Goal: Navigation & Orientation: Find specific page/section

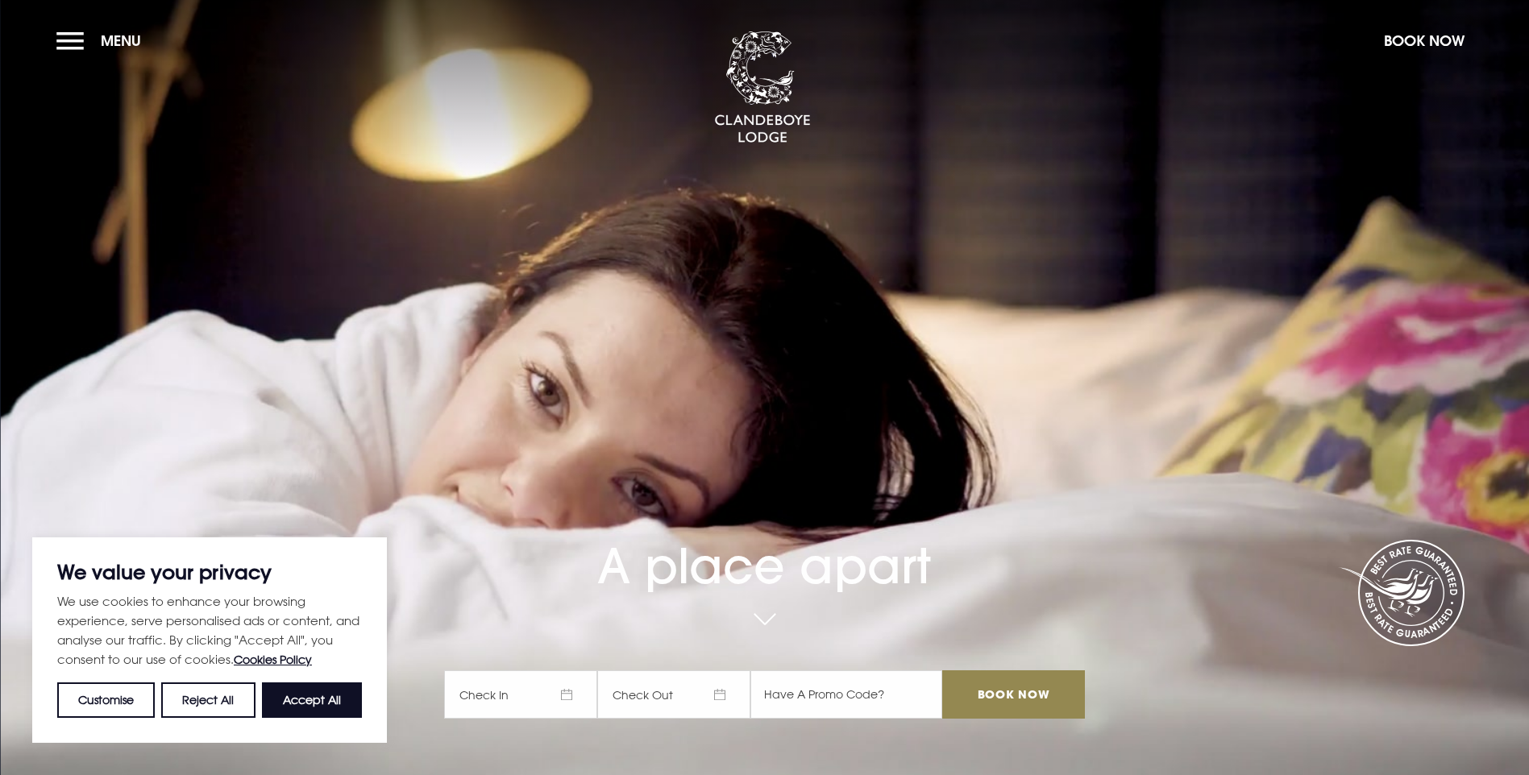
click at [540, 671] on span "Check In" at bounding box center [520, 695] width 153 height 48
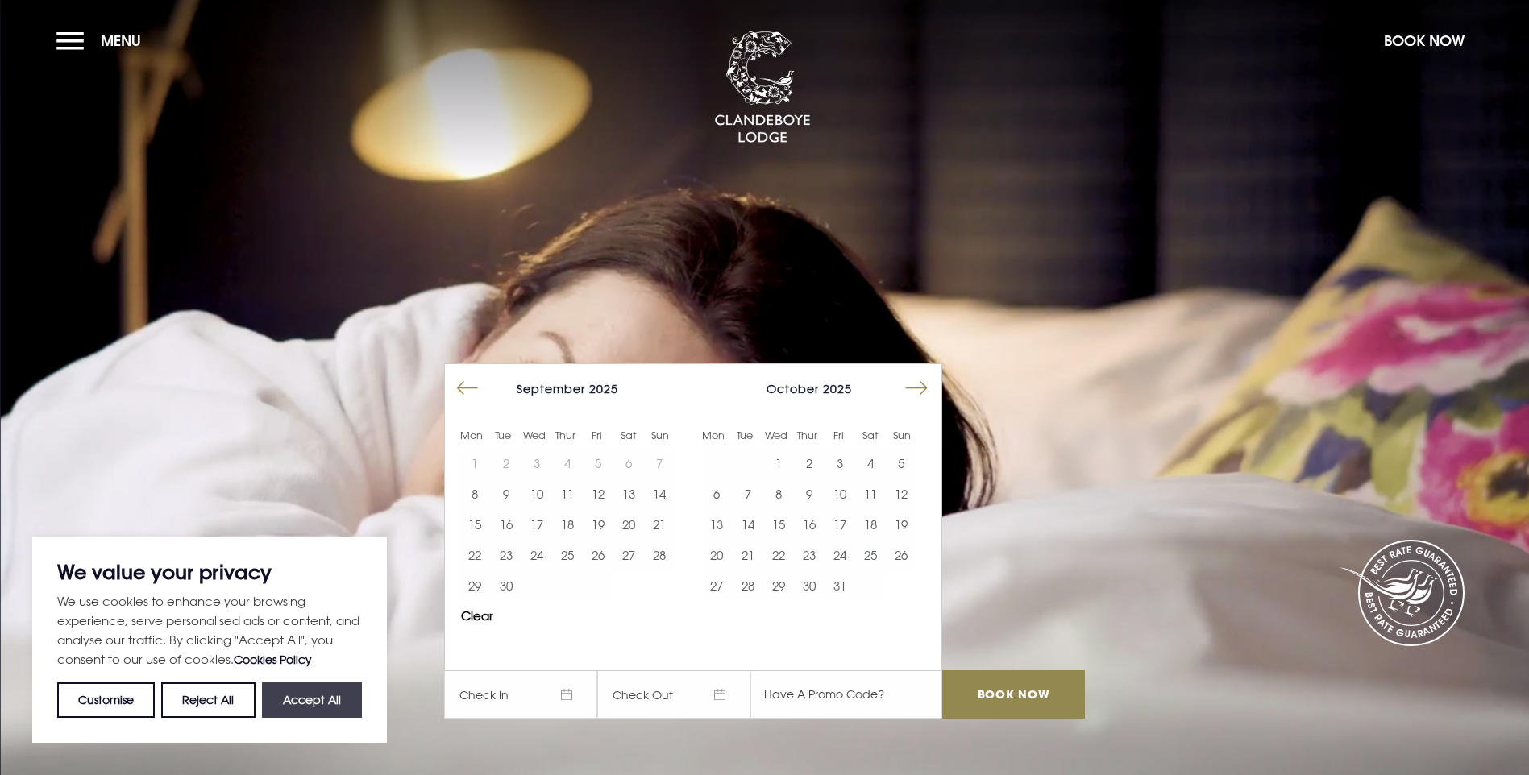
click at [314, 700] on button "Accept All" at bounding box center [312, 700] width 100 height 35
checkbox input "true"
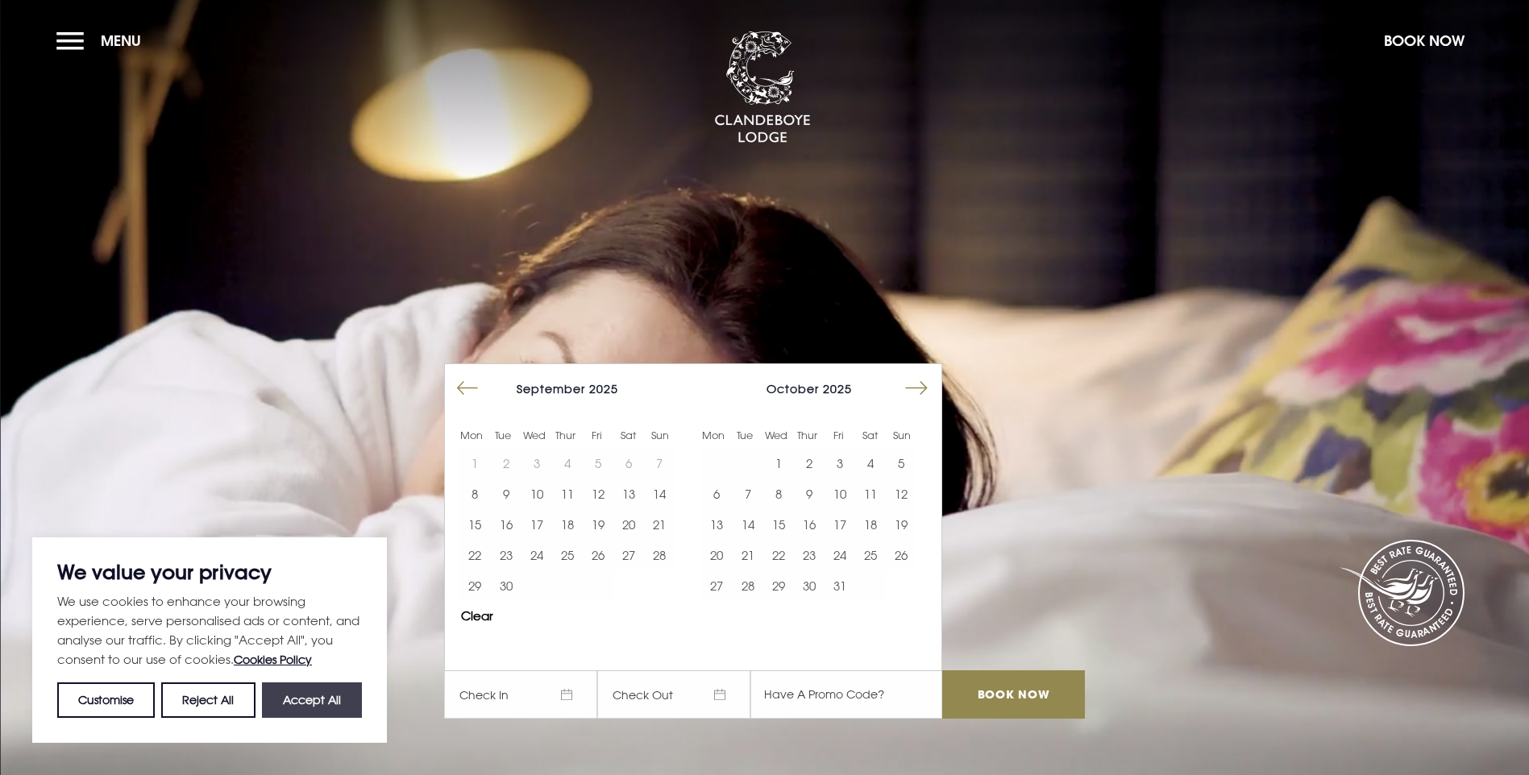
checkbox input "true"
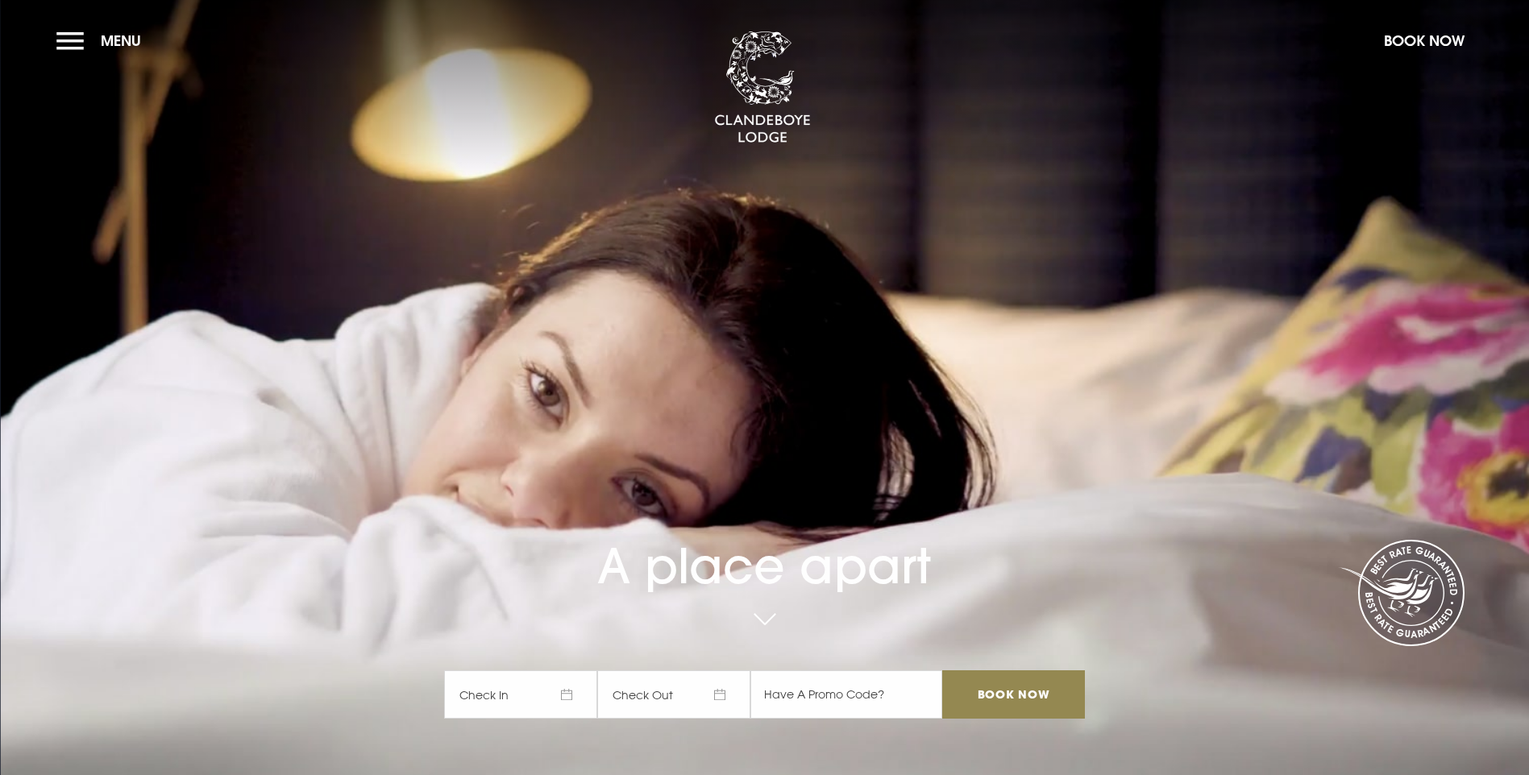
click at [546, 671] on span "Check In" at bounding box center [520, 695] width 153 height 48
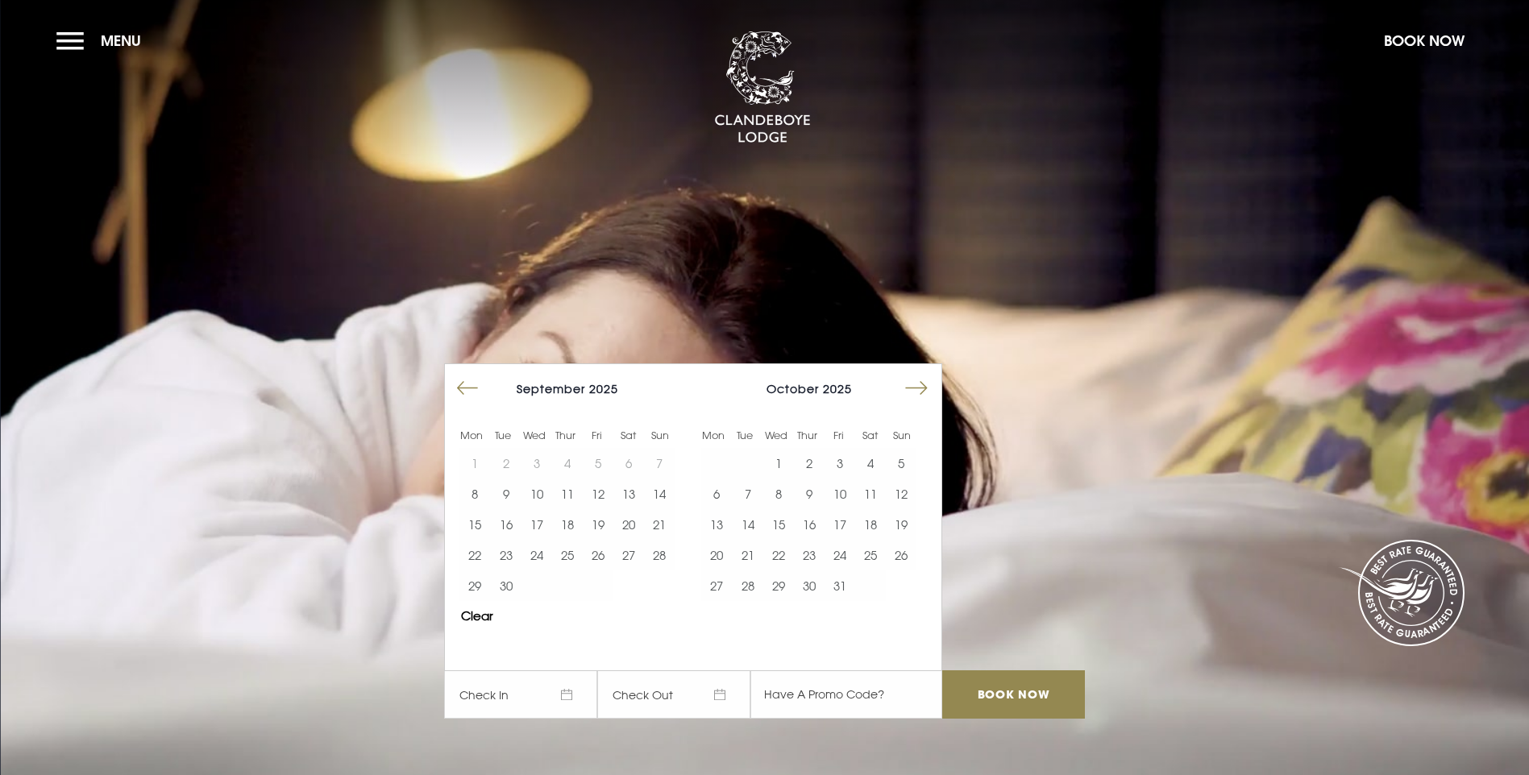
drag, startPoint x: 472, startPoint y: 663, endPoint x: 523, endPoint y: 556, distance: 117.9
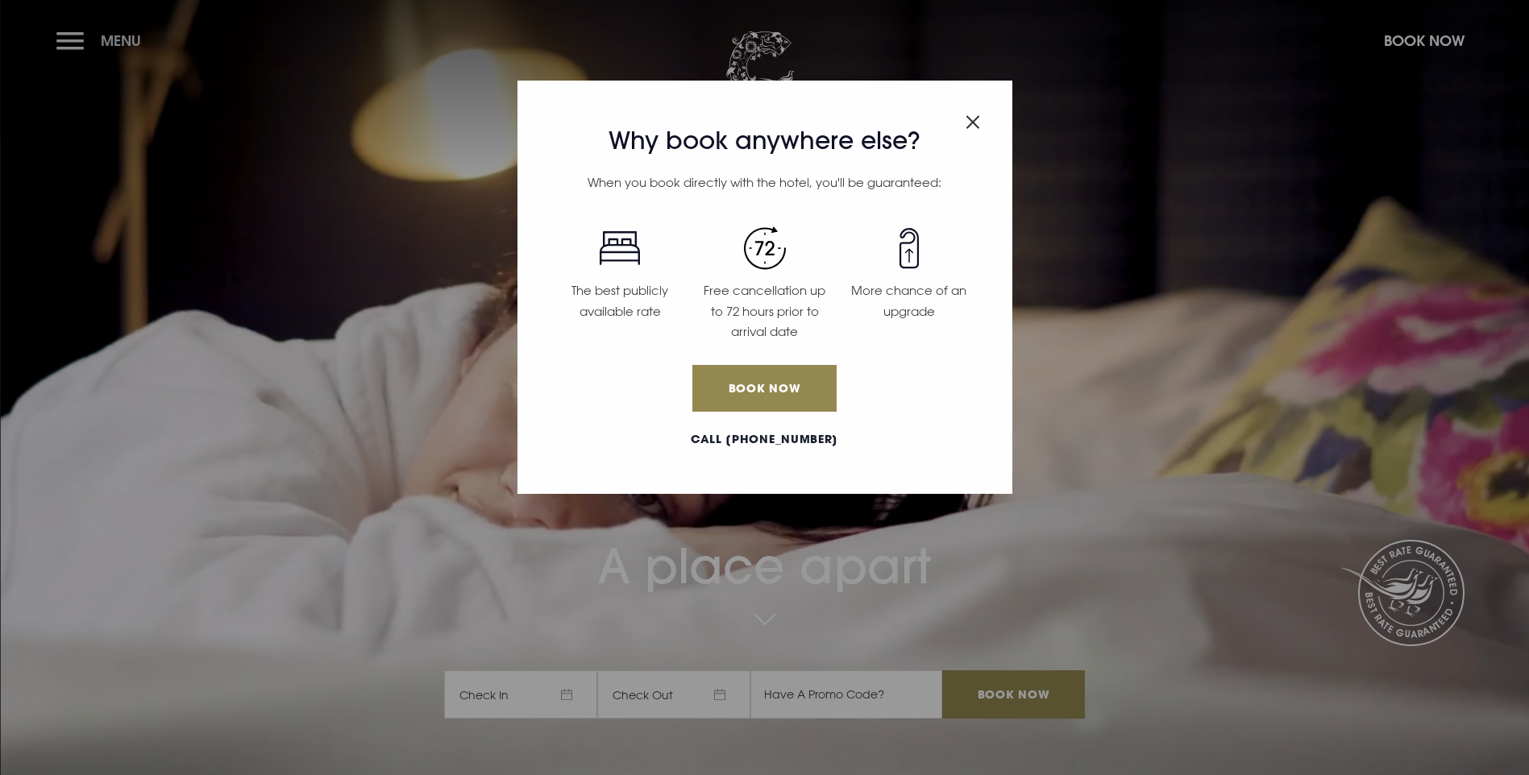
click at [79, 25] on div "Why book anywhere else? When you book directly with the hotel, you'll be guaran…" at bounding box center [764, 387] width 1529 height 775
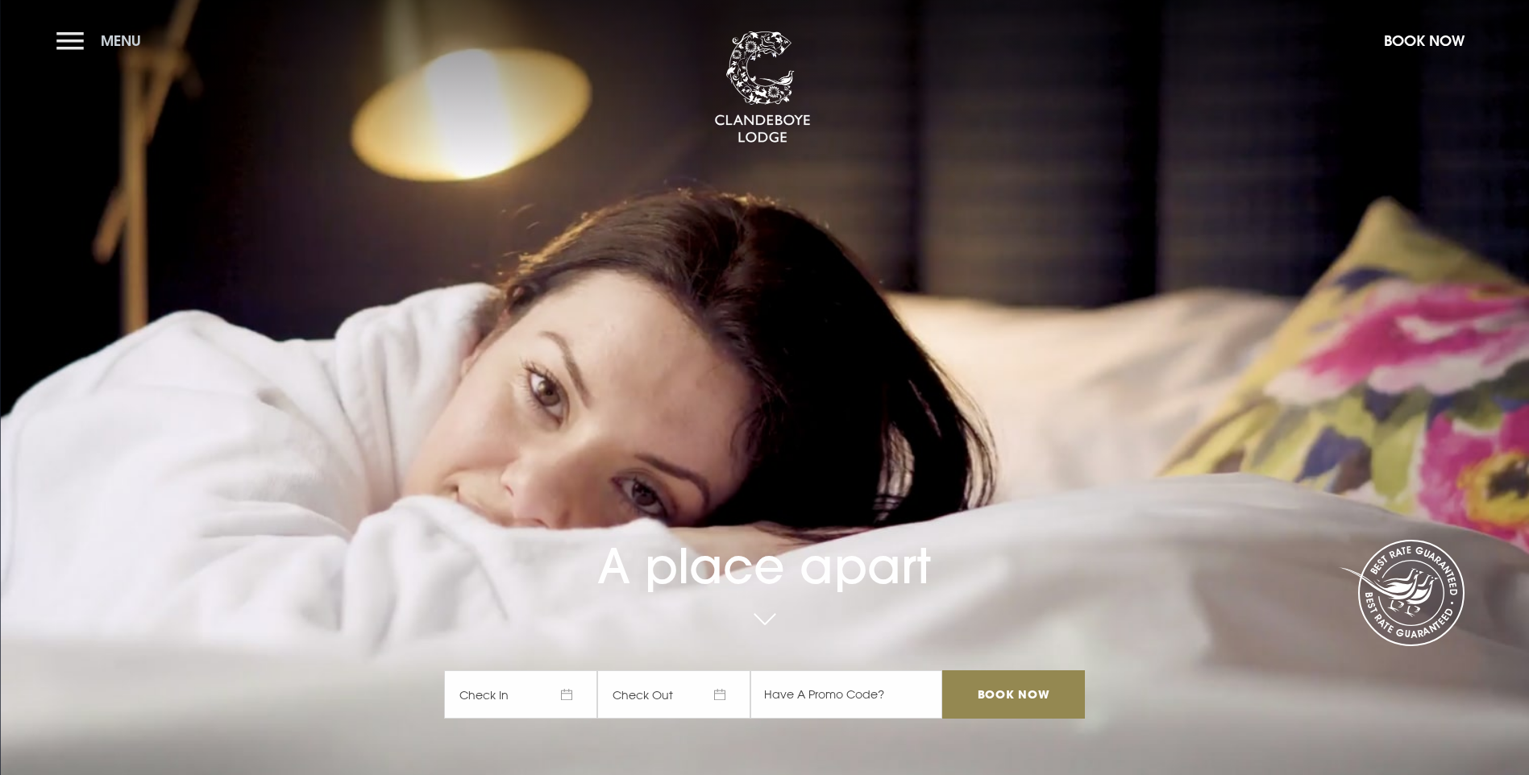
click at [85, 39] on button "Menu" at bounding box center [102, 40] width 93 height 35
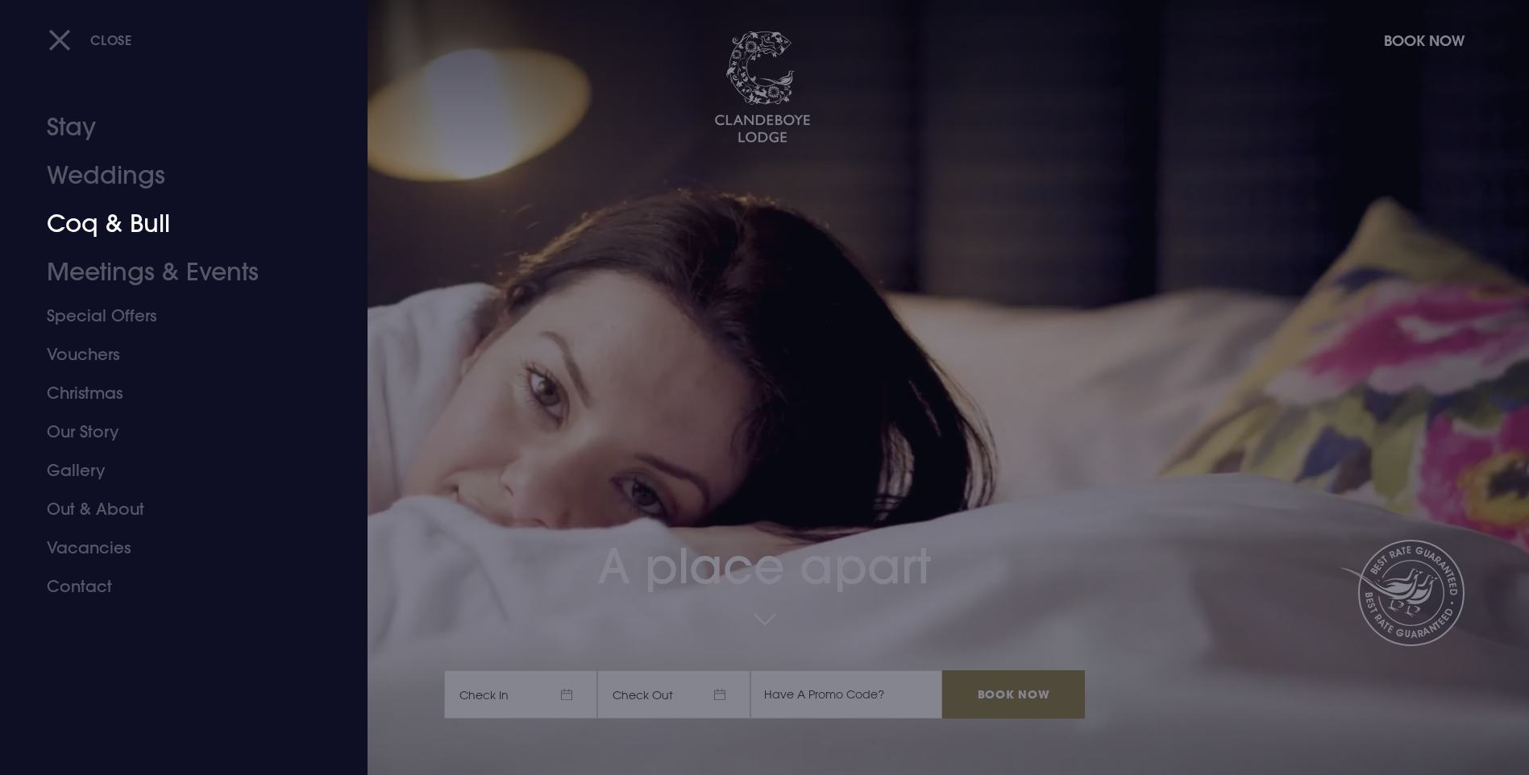
click at [83, 243] on link "Coq & Bull" at bounding box center [174, 224] width 255 height 48
